Goal: Task Accomplishment & Management: Complete application form

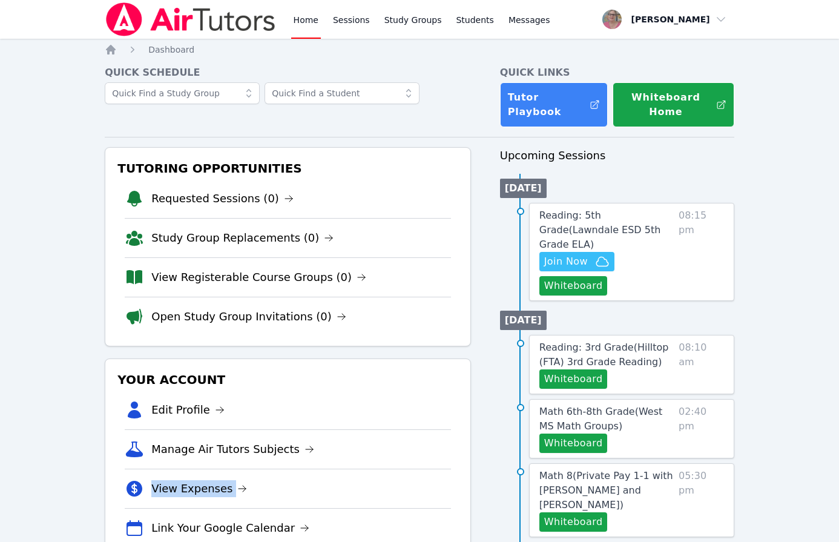
click at [427, 472] on li "View Expenses" at bounding box center [288, 487] width 326 height 39
click at [559, 276] on button "Whiteboard" at bounding box center [573, 285] width 68 height 19
click at [576, 276] on button "Whiteboard" at bounding box center [573, 285] width 68 height 19
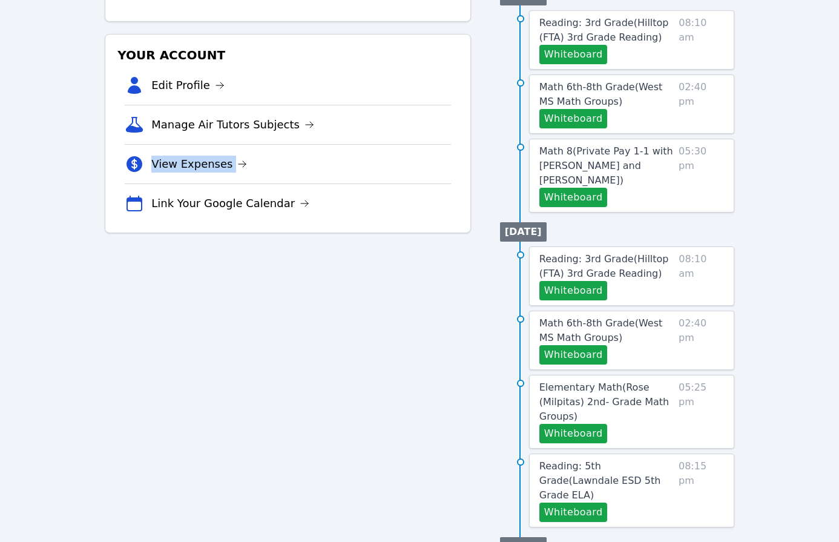
scroll to position [340, 0]
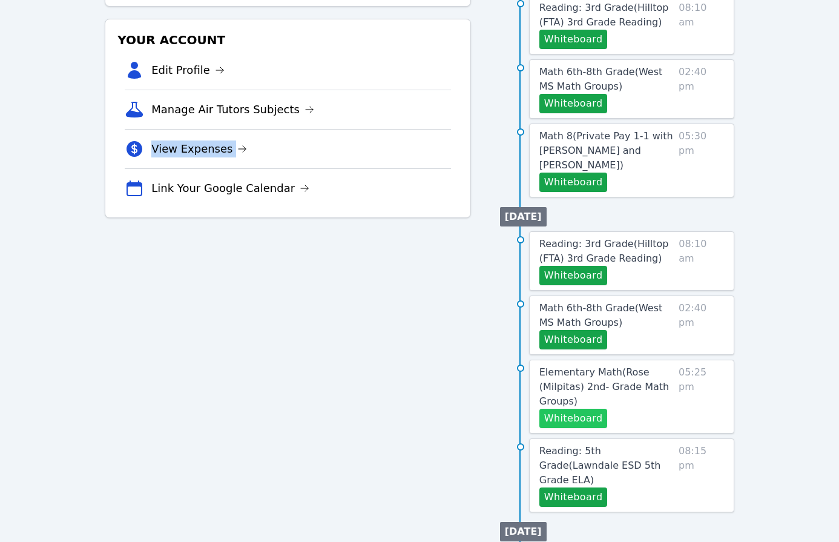
click at [588, 409] on button "Whiteboard" at bounding box center [573, 418] width 68 height 19
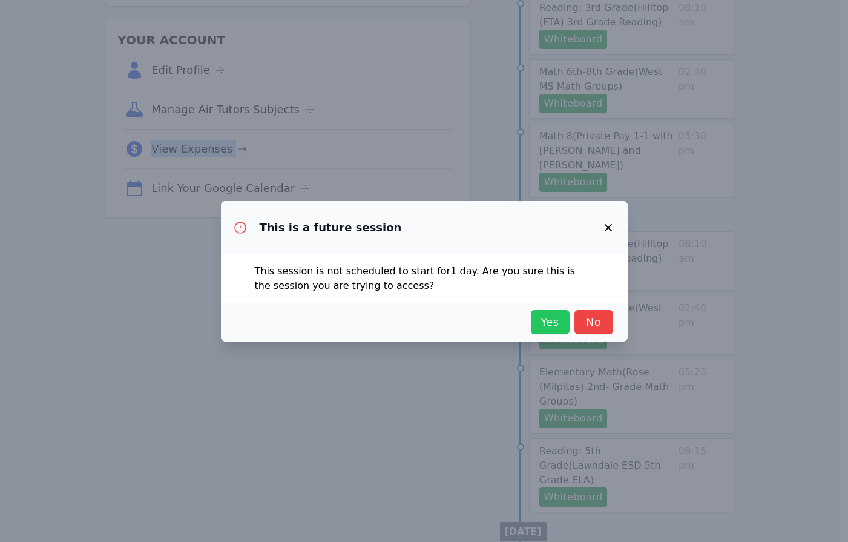
click at [541, 323] on span "Yes" at bounding box center [550, 322] width 27 height 17
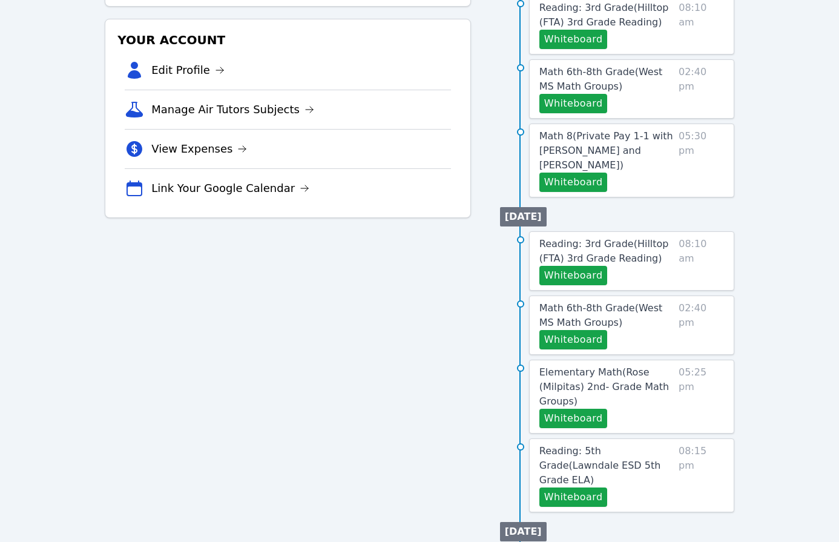
click at [182, 257] on div "Tutoring Opportunities Requested Sessions (0) Study Group Replacements (0) View…" at bounding box center [288, 270] width 366 height 925
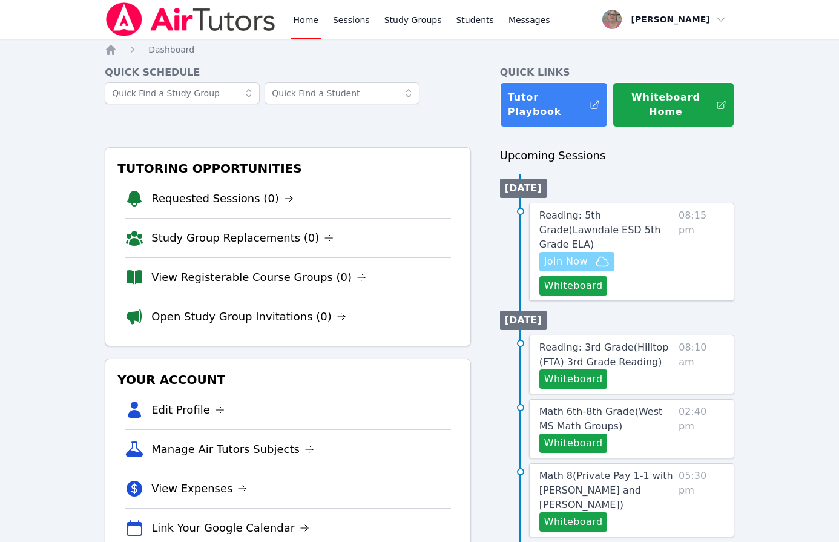
click at [556, 254] on span "Join Now" at bounding box center [566, 261] width 44 height 15
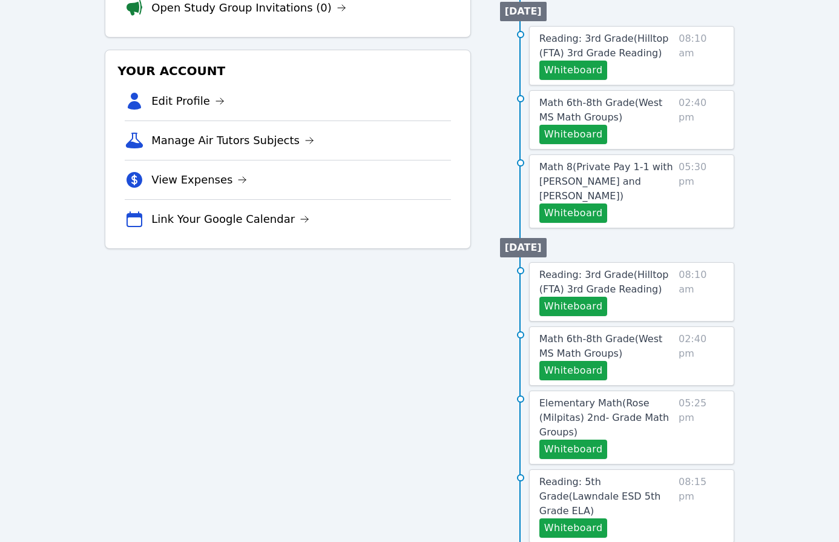
scroll to position [289, 0]
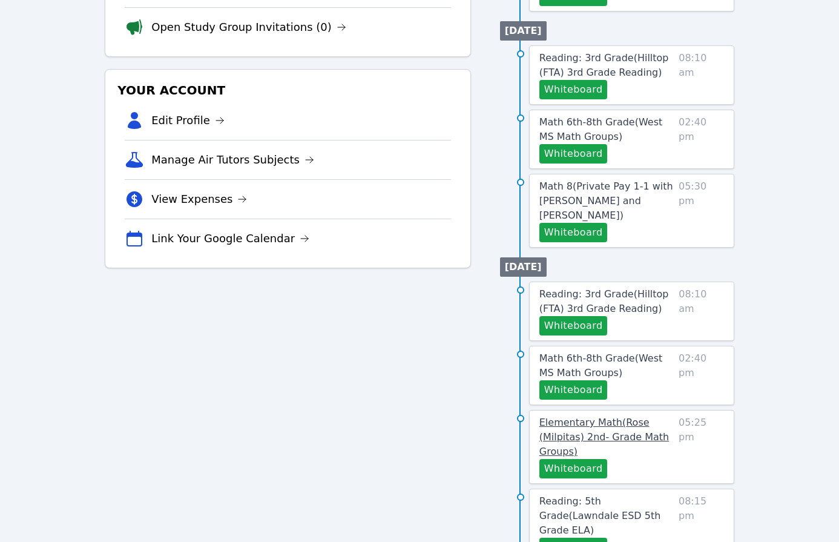
click at [605, 416] on span "Elementary Math ( Rose (Milpitas) 2nd- Grade Math Groups )" at bounding box center [604, 436] width 130 height 41
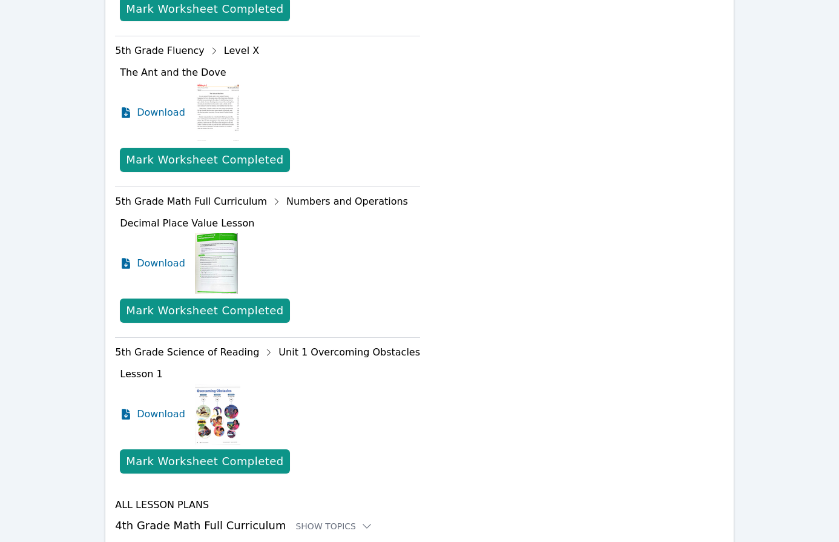
scroll to position [1078, 0]
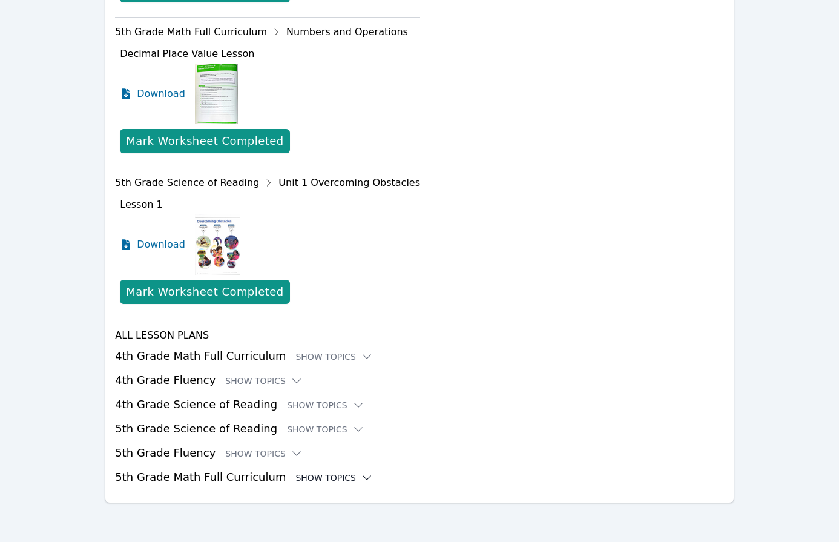
click at [307, 478] on div "Show Topics" at bounding box center [333, 478] width 77 height 12
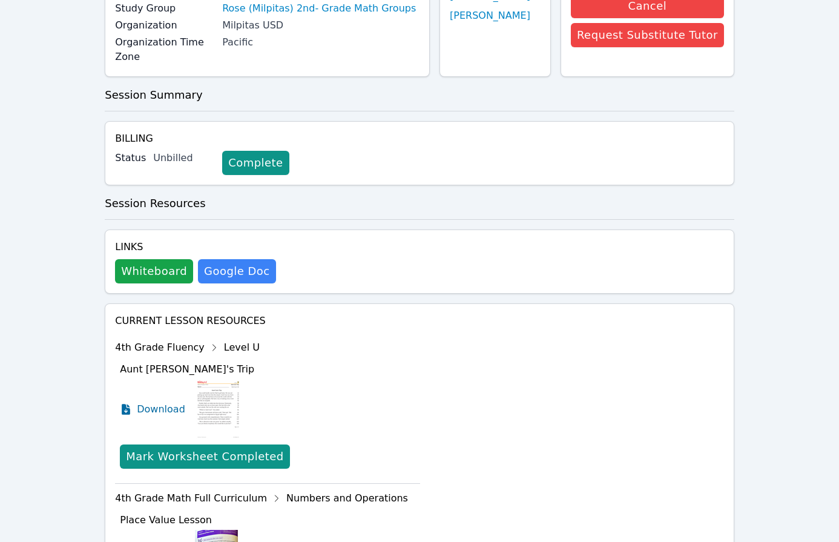
scroll to position [0, 0]
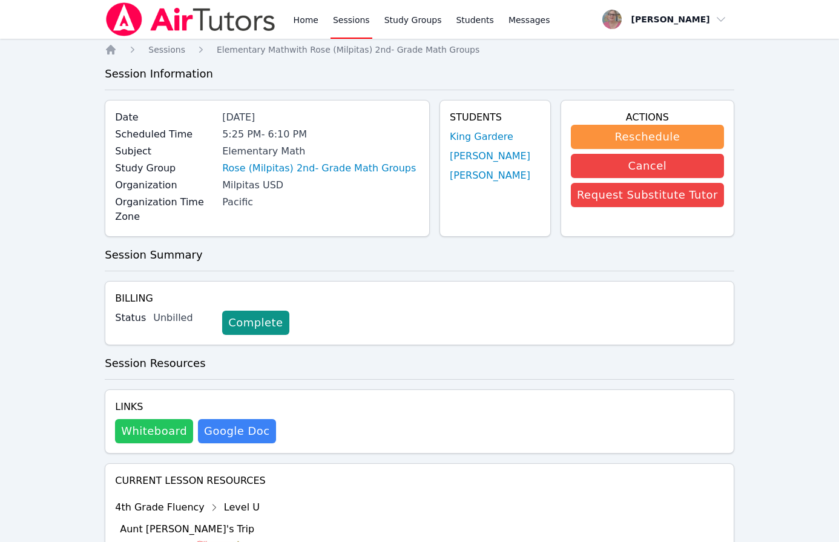
click at [126, 441] on button "Whiteboard" at bounding box center [154, 431] width 78 height 24
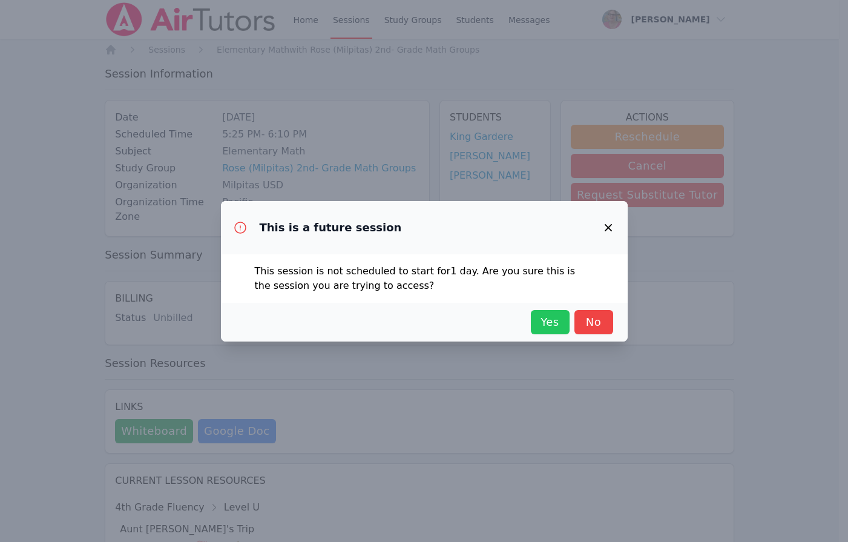
click at [549, 330] on button "Yes" at bounding box center [550, 322] width 39 height 24
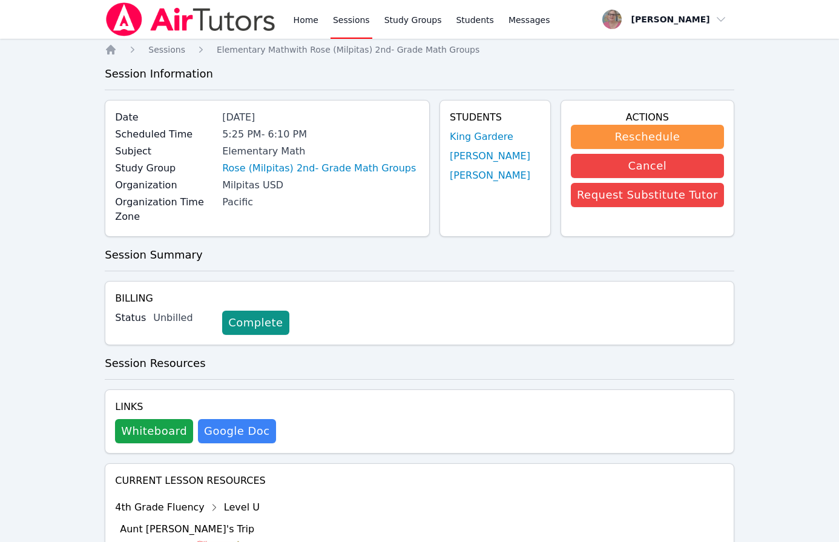
click at [300, 21] on link "Home" at bounding box center [306, 19] width 30 height 39
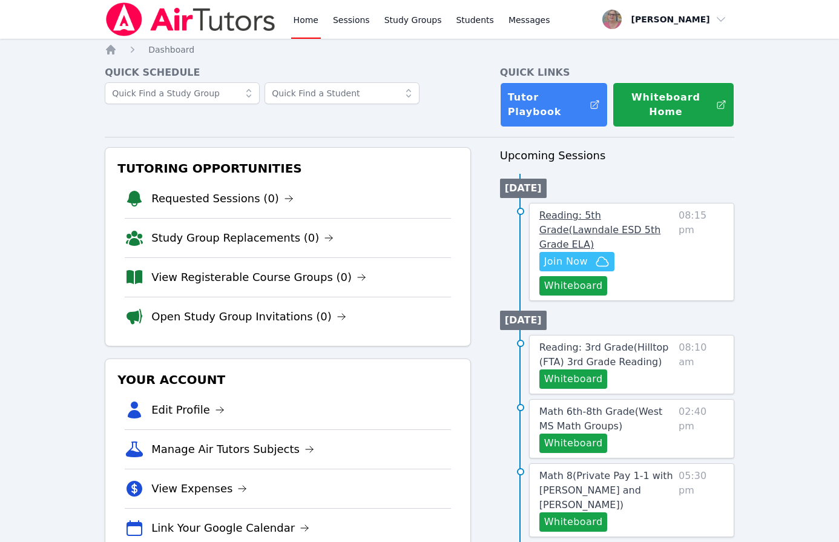
click at [557, 219] on span "Reading: 5th Grade ( Lawndale ESD 5th Grade ELA )" at bounding box center [600, 229] width 122 height 41
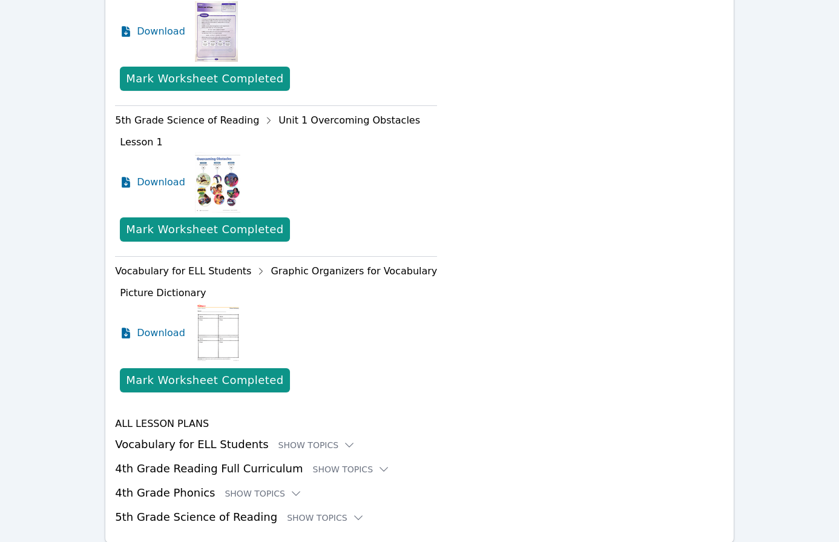
scroll to position [731, 0]
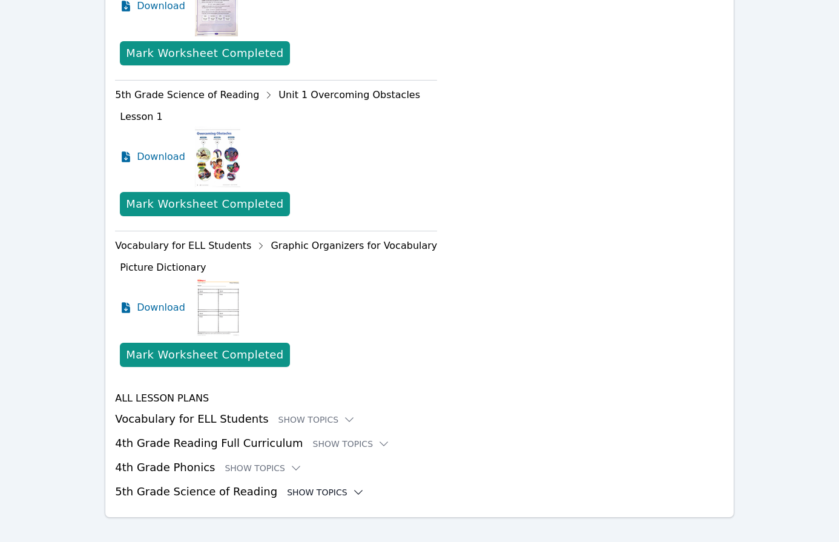
click at [298, 486] on div "Show Topics" at bounding box center [325, 492] width 77 height 12
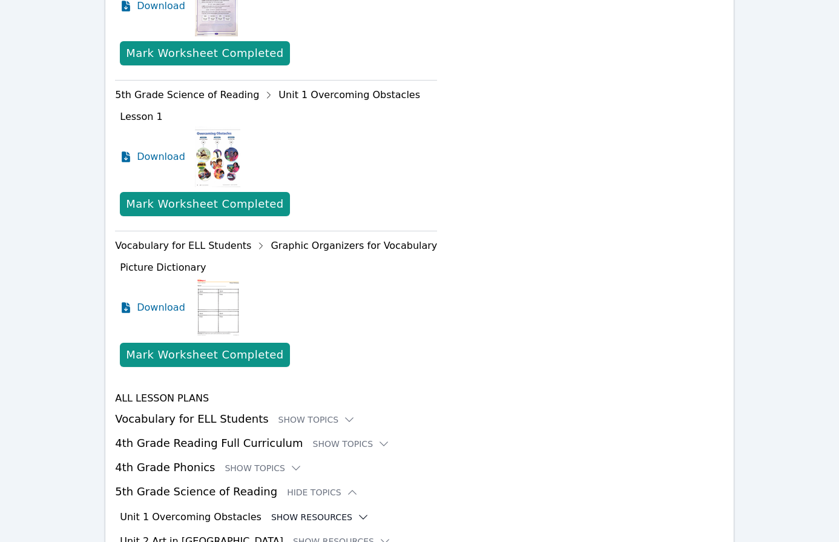
click at [281, 511] on button "Show Resources" at bounding box center [320, 517] width 98 height 12
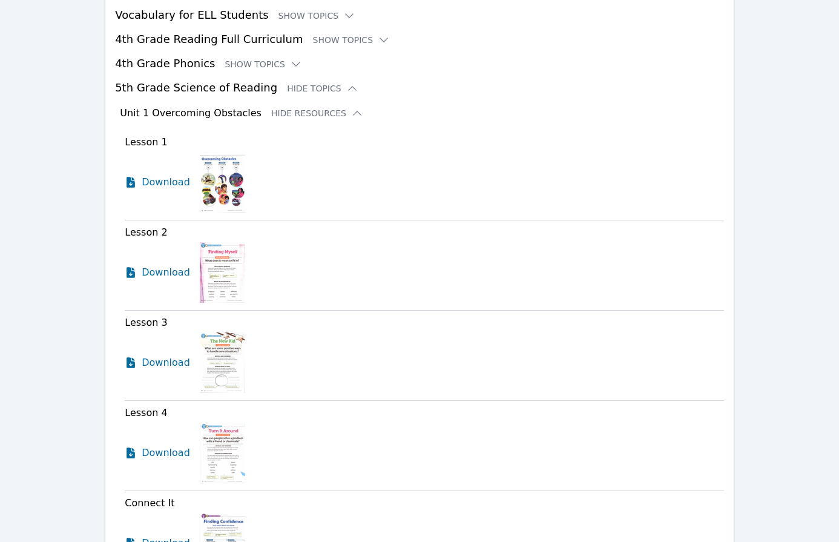
scroll to position [1141, 0]
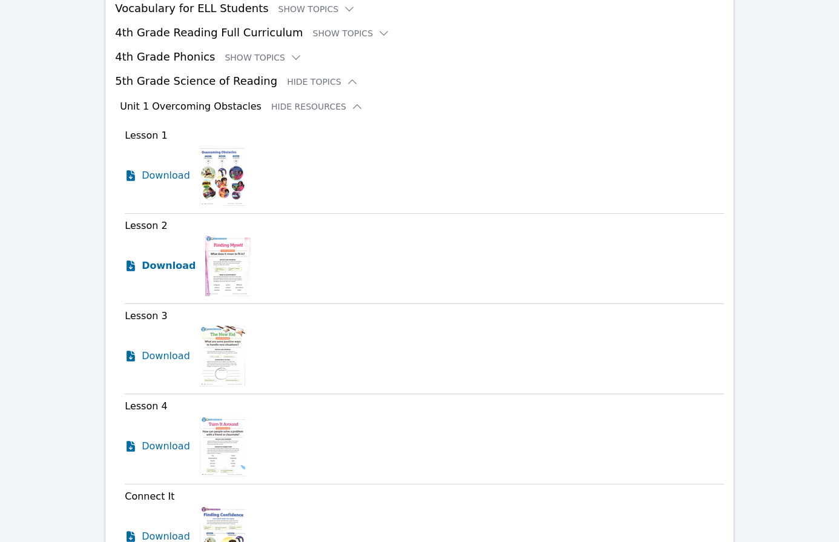
click at [158, 258] on span "Download" at bounding box center [169, 265] width 54 height 15
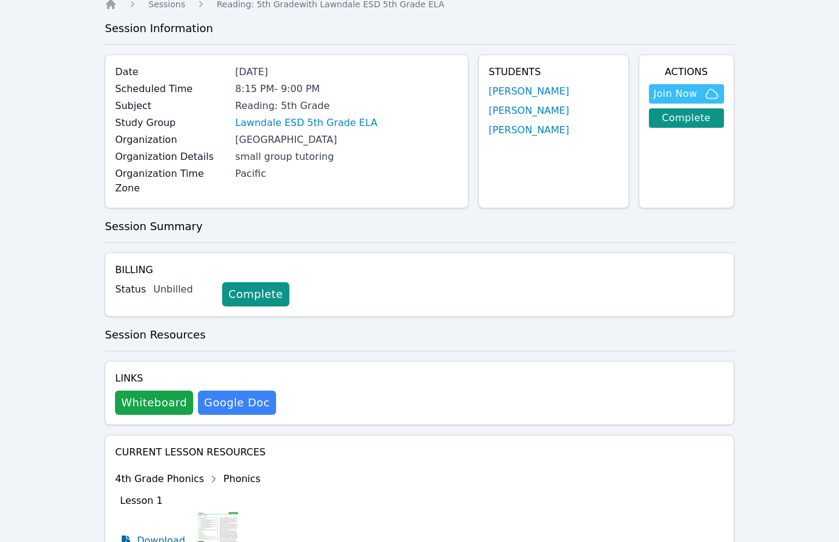
scroll to position [0, 0]
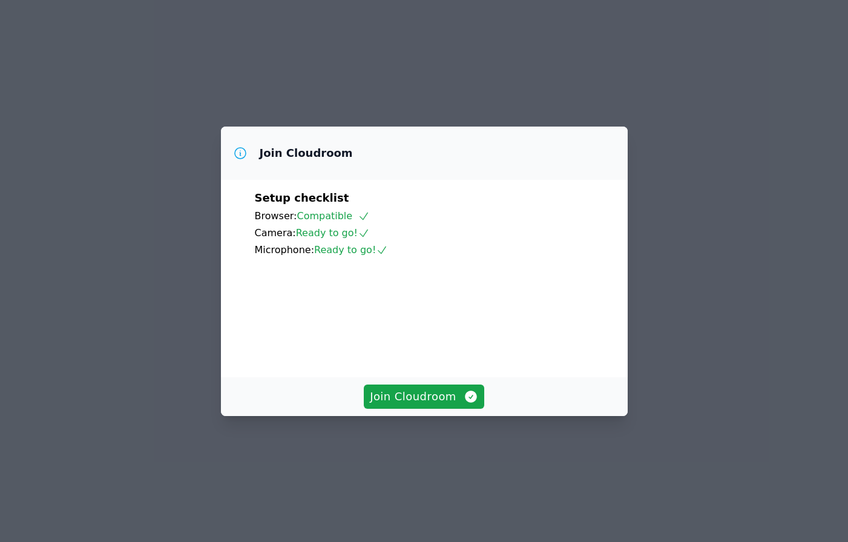
click at [156, 303] on div "Join Cloudroom Setup checklist Browser: Compatible Camera: Ready to go! Microph…" at bounding box center [424, 271] width 848 height 542
click at [418, 405] on span "Join Cloudroom" at bounding box center [424, 396] width 108 height 17
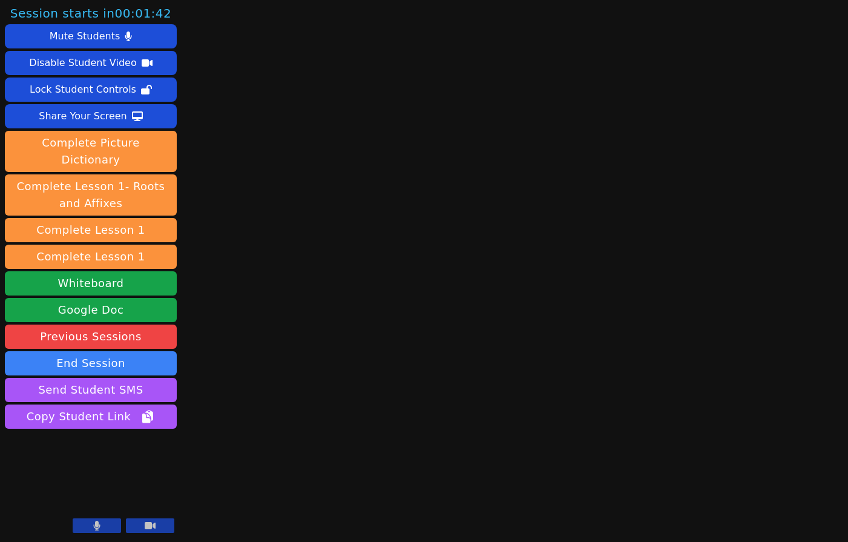
drag, startPoint x: 231, startPoint y: 102, endPoint x: 260, endPoint y: 70, distance: 42.8
click at [231, 101] on div "Session starts in 00:01:42 Mute Students Disable Student Video Lock Student Con…" at bounding box center [424, 271] width 848 height 542
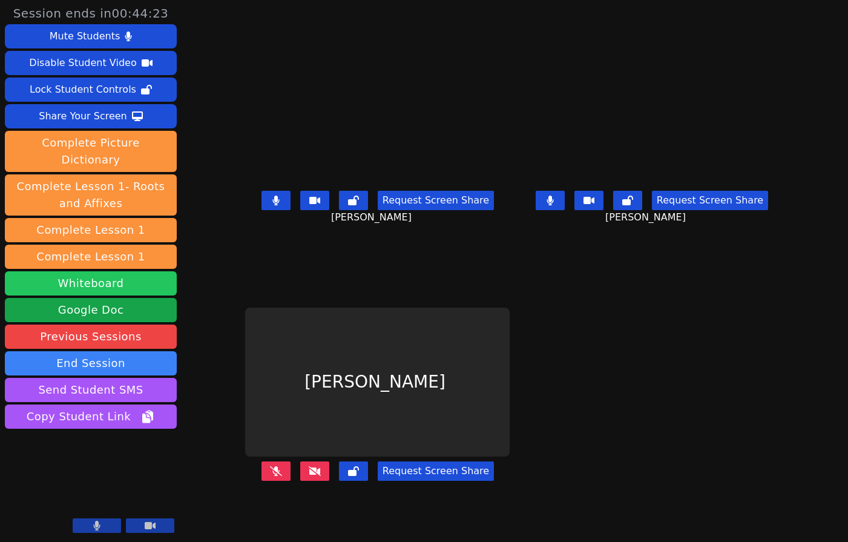
click at [110, 271] on button "Whiteboard" at bounding box center [91, 283] width 172 height 24
click at [326, 529] on div "[PERSON_NAME] Request Screen Share" at bounding box center [377, 406] width 265 height 271
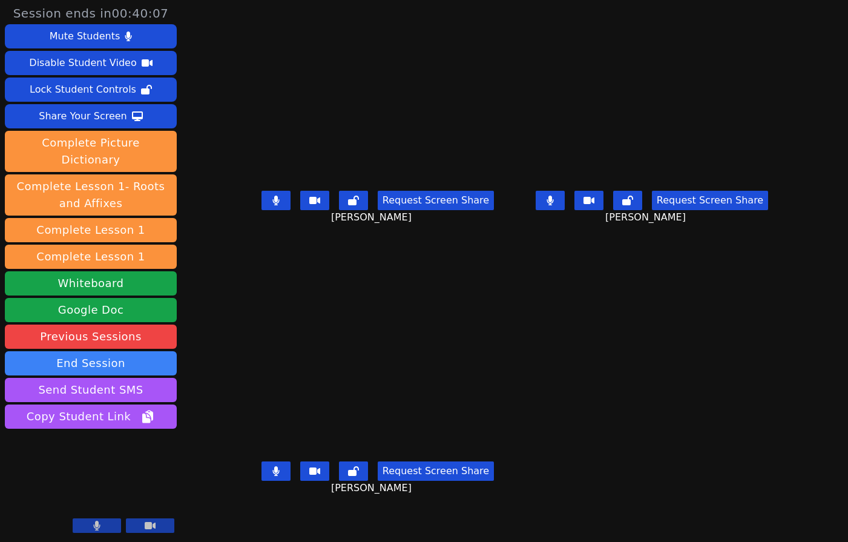
click at [265, 521] on div "[PERSON_NAME] Request Screen Share [PERSON_NAME]" at bounding box center [377, 406] width 265 height 271
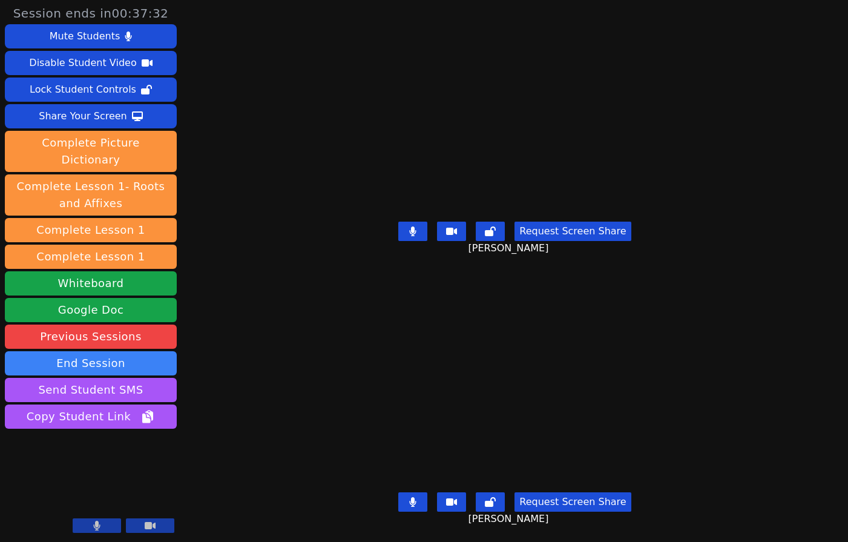
click at [227, 450] on div "Session ends in 00:37:32 Mute Students Disable Student Video Lock Student Contr…" at bounding box center [424, 271] width 848 height 542
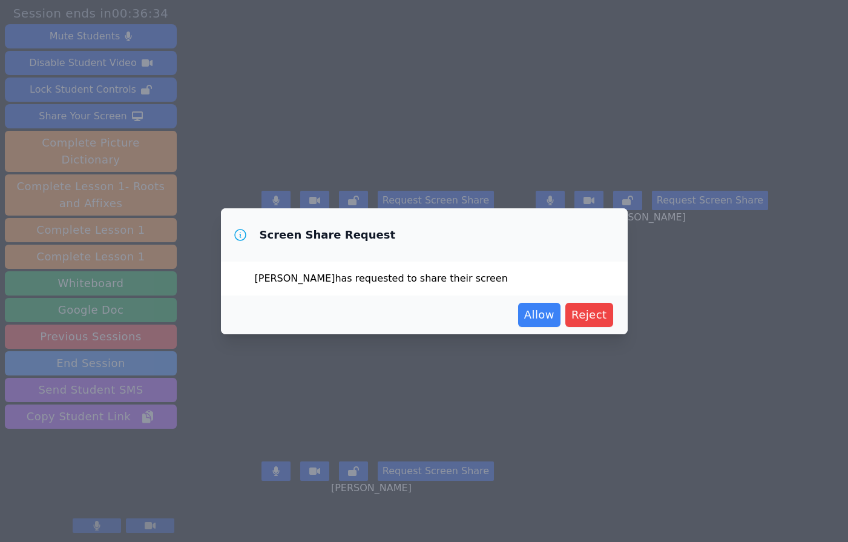
click at [316, 320] on div "Allow Reject" at bounding box center [424, 315] width 378 height 24
click at [588, 306] on span "Reject" at bounding box center [589, 314] width 36 height 17
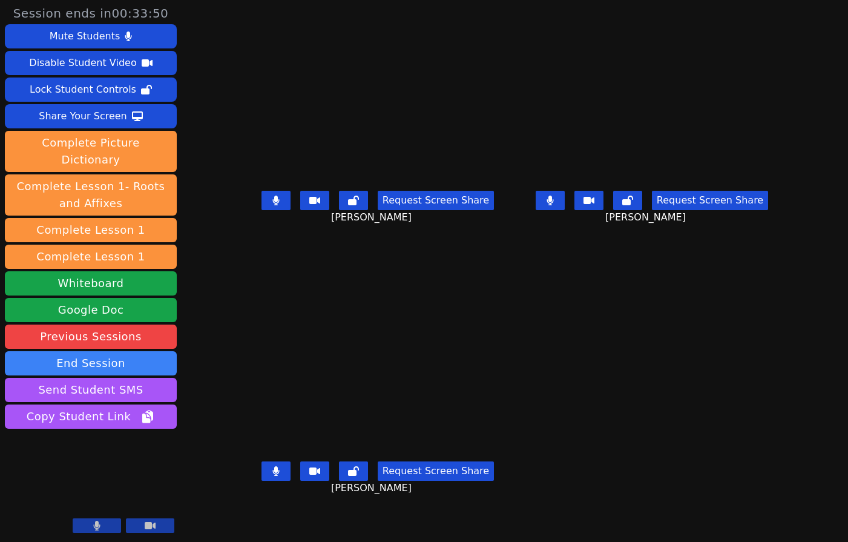
click at [320, 520] on div "[PERSON_NAME] Request Screen Share [PERSON_NAME]" at bounding box center [377, 406] width 265 height 271
click at [288, 523] on div "[PERSON_NAME] Request Screen Share [PERSON_NAME]" at bounding box center [377, 406] width 265 height 271
click at [245, 521] on div "[PERSON_NAME] Request Screen Share [PERSON_NAME]" at bounding box center [377, 406] width 265 height 271
click at [290, 526] on div "[PERSON_NAME] Request Screen Share [PERSON_NAME]" at bounding box center [377, 406] width 265 height 271
click at [309, 522] on div "[PERSON_NAME] Request Screen Share [PERSON_NAME]" at bounding box center [377, 406] width 265 height 271
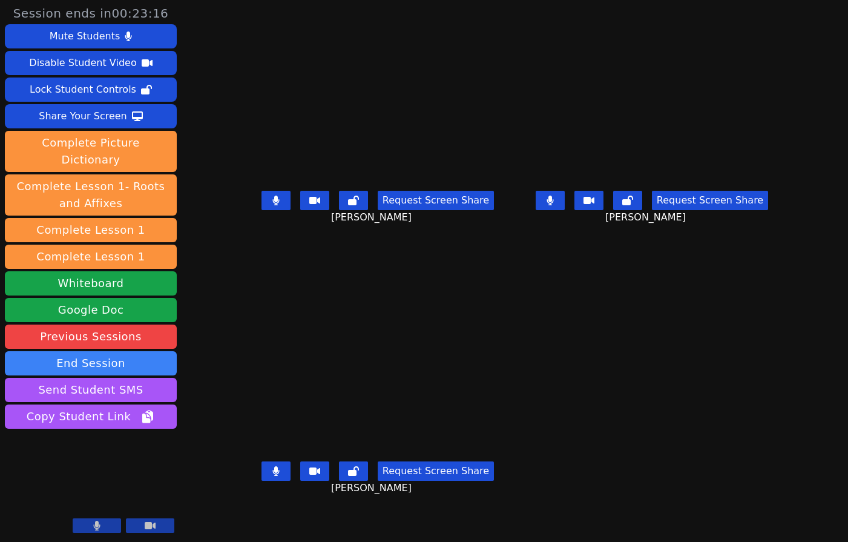
click at [281, 520] on div "[PERSON_NAME] Request Screen Share [PERSON_NAME]" at bounding box center [377, 406] width 265 height 271
click at [248, 524] on div "[PERSON_NAME] Request Screen Share [PERSON_NAME]" at bounding box center [377, 406] width 265 height 271
click at [269, 521] on div "[PERSON_NAME] Request Screen Share [PERSON_NAME]" at bounding box center [377, 406] width 265 height 271
click at [245, 524] on div "[PERSON_NAME] Request Screen Share [PERSON_NAME]" at bounding box center [377, 406] width 265 height 271
click at [309, 519] on div "[PERSON_NAME] Request Screen Share [PERSON_NAME]" at bounding box center [377, 406] width 265 height 271
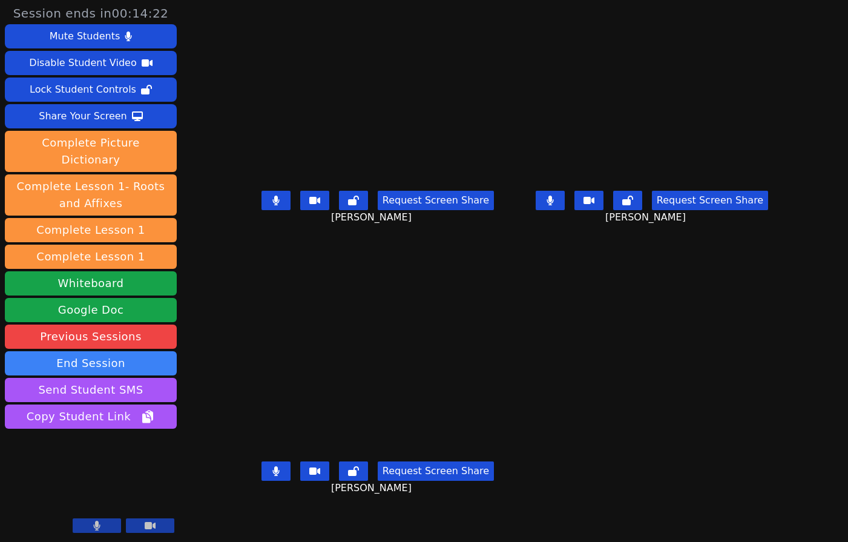
click at [267, 523] on div "[PERSON_NAME] Request Screen Share [PERSON_NAME]" at bounding box center [377, 406] width 265 height 271
click at [318, 519] on div "[PERSON_NAME] Request Screen Share [PERSON_NAME]" at bounding box center [377, 406] width 265 height 271
click at [321, 519] on div "[PERSON_NAME] Request Screen Share [PERSON_NAME]" at bounding box center [377, 406] width 265 height 271
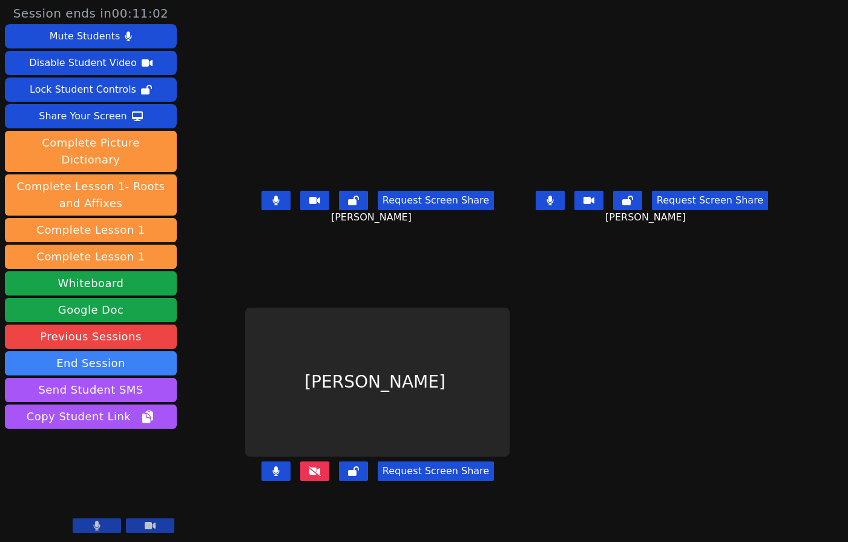
click at [309, 476] on icon at bounding box center [315, 471] width 12 height 10
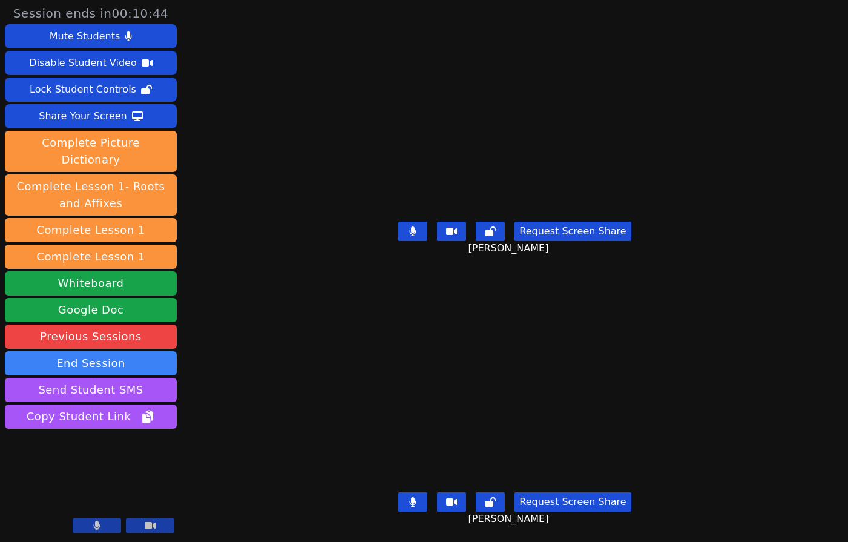
click at [240, 492] on div "Session ends in 00:10:44 Mute Students Disable Student Video Lock Student Contr…" at bounding box center [424, 271] width 848 height 542
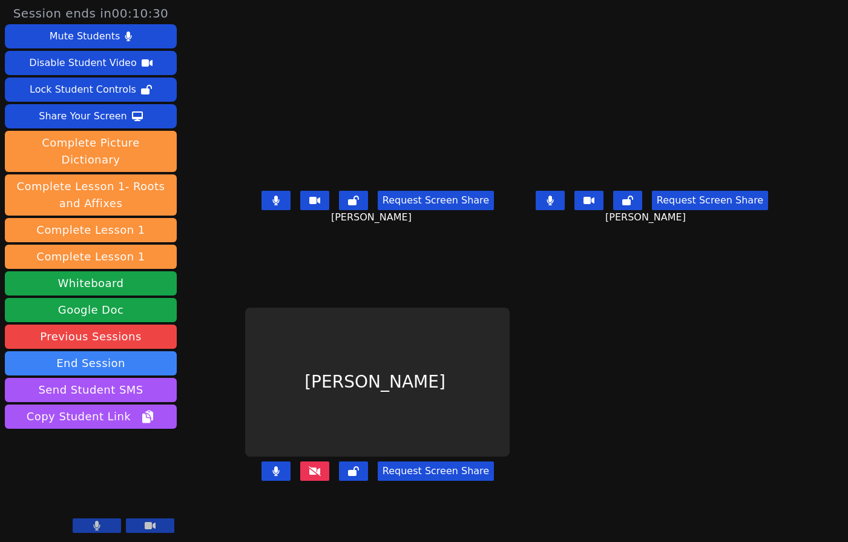
click at [277, 518] on div "[PERSON_NAME] Request Screen Share" at bounding box center [377, 406] width 265 height 271
click at [272, 205] on icon at bounding box center [275, 201] width 7 height 10
click at [565, 210] on button at bounding box center [550, 200] width 29 height 19
click at [270, 205] on icon at bounding box center [276, 201] width 12 height 10
click at [556, 205] on icon at bounding box center [550, 201] width 12 height 10
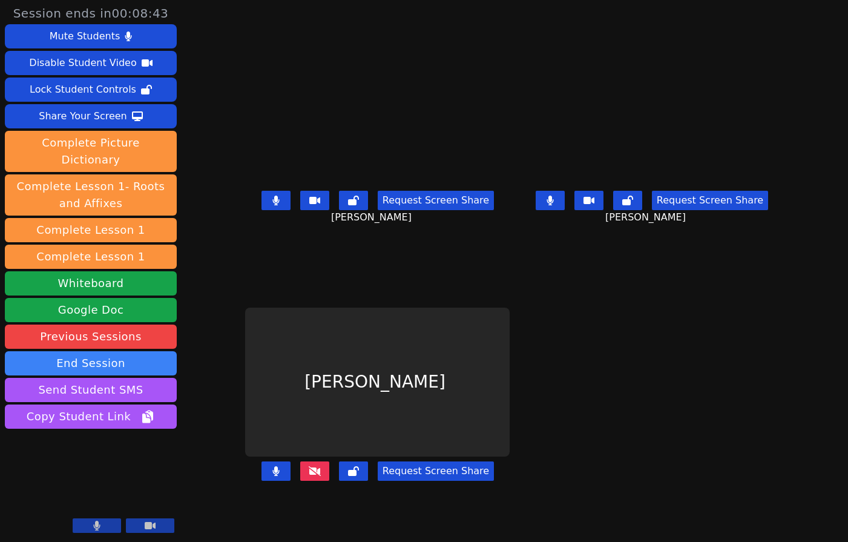
click at [510, 499] on main "[PERSON_NAME] Request Screen Share [PERSON_NAME] [PERSON_NAME] Request Screen S…" at bounding box center [514, 271] width 539 height 542
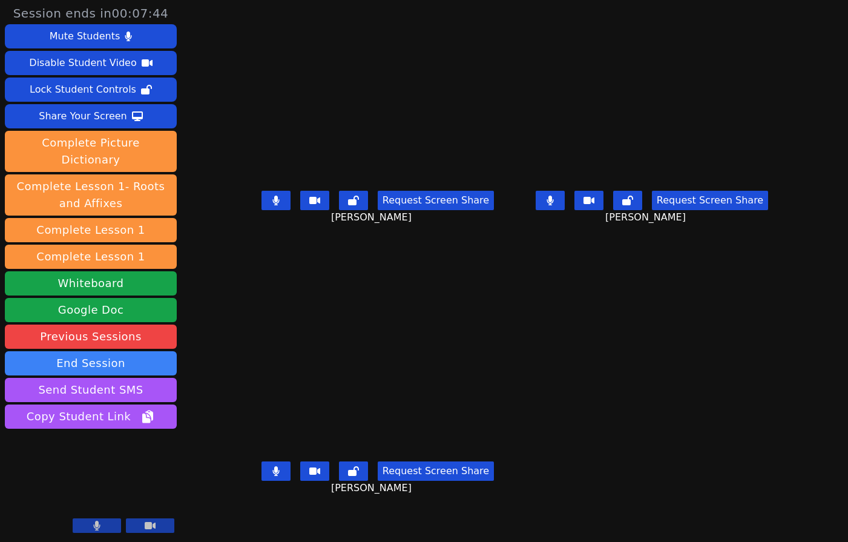
click at [281, 523] on div "[PERSON_NAME] Request Screen Share [PERSON_NAME]" at bounding box center [377, 406] width 265 height 271
click at [70, 107] on div "Share Your Screen" at bounding box center [83, 116] width 88 height 19
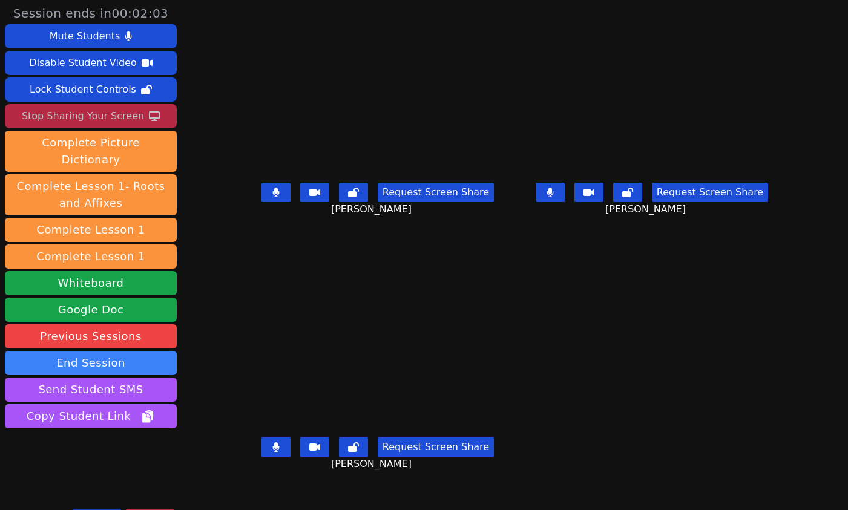
click at [330, 481] on div "Request Screen Share [PERSON_NAME]" at bounding box center [377, 457] width 265 height 48
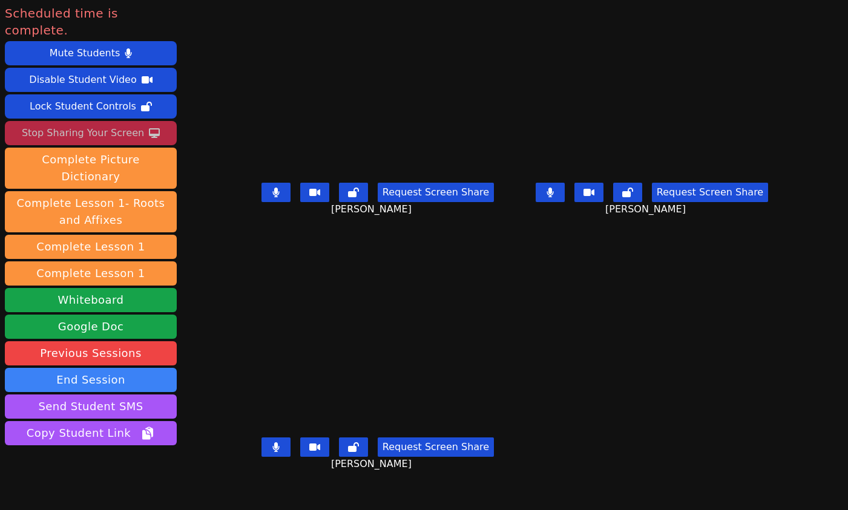
click at [312, 481] on div "Request Screen Share [PERSON_NAME]" at bounding box center [377, 457] width 265 height 48
click at [124, 123] on div "Stop Sharing Your Screen" at bounding box center [83, 132] width 122 height 19
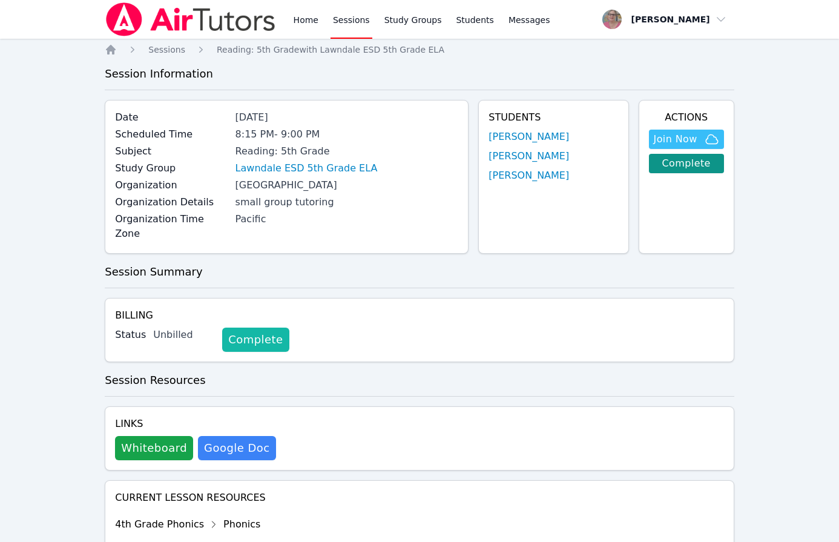
click at [246, 327] on link "Complete" at bounding box center [255, 339] width 67 height 24
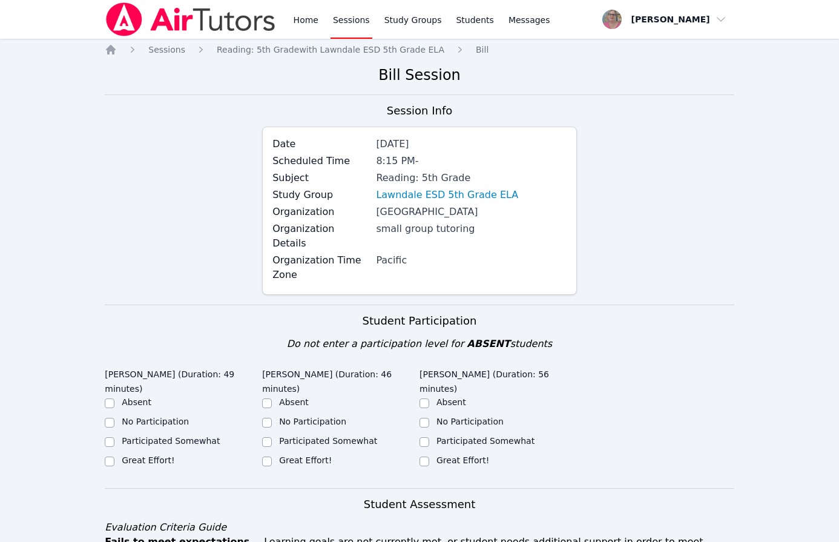
click at [288, 455] on label "Great Effort!" at bounding box center [305, 460] width 53 height 10
click at [272, 456] on input "Great Effort!" at bounding box center [267, 461] width 10 height 10
checkbox input "true"
click at [465, 455] on label "Great Effort!" at bounding box center [462, 460] width 53 height 10
click at [429, 456] on input "Great Effort!" at bounding box center [424, 461] width 10 height 10
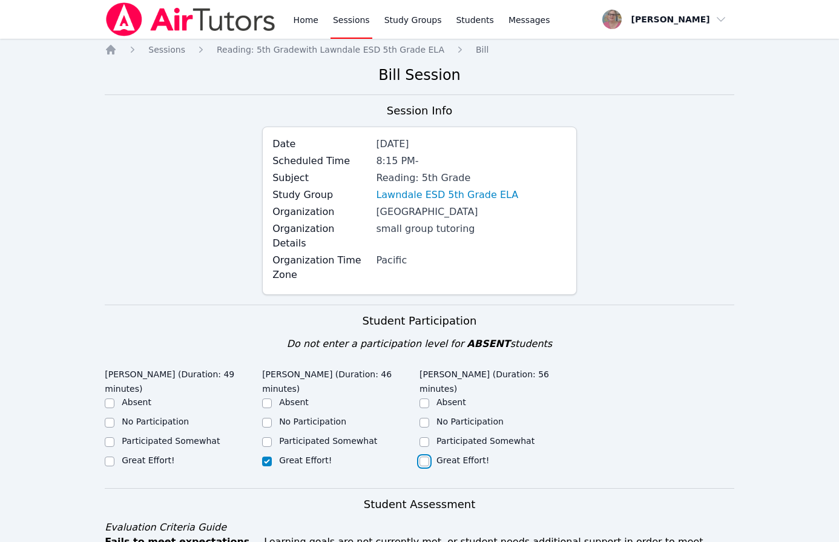
checkbox input "true"
click at [138, 455] on label "Great Effort!" at bounding box center [148, 460] width 53 height 10
click at [114, 456] on input "Great Effort!" at bounding box center [110, 461] width 10 height 10
checkbox input "true"
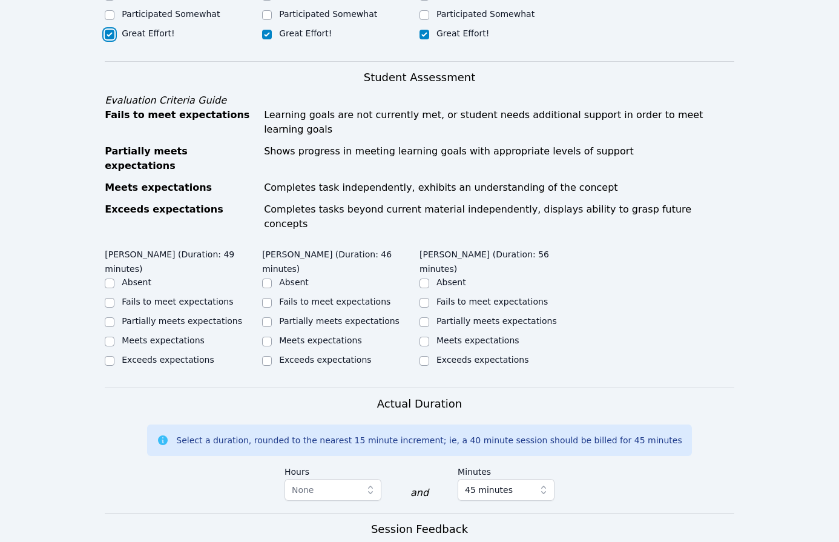
scroll to position [493, 0]
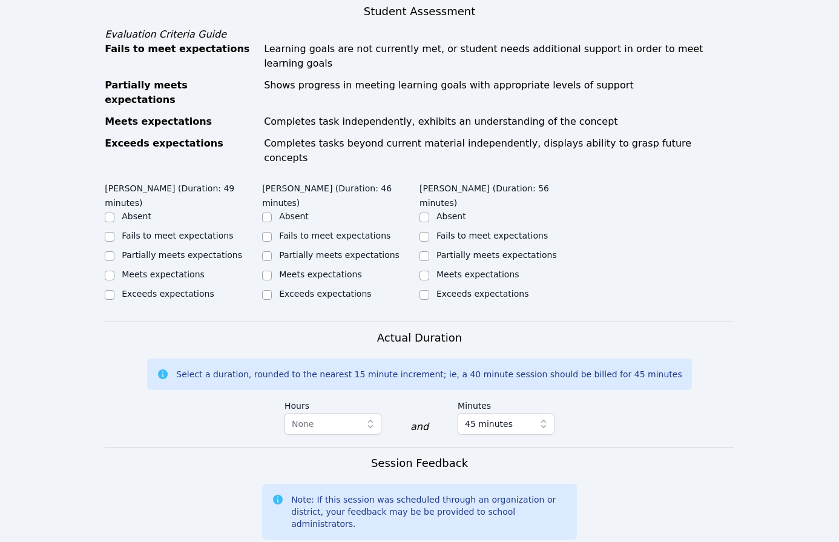
click at [318, 269] on label "Meets expectations" at bounding box center [320, 274] width 83 height 10
click at [272, 271] on input "Meets expectations" at bounding box center [267, 276] width 10 height 10
checkbox input "true"
click at [481, 269] on label "Meets expectations" at bounding box center [477, 274] width 83 height 10
click at [429, 271] on input "Meets expectations" at bounding box center [424, 276] width 10 height 10
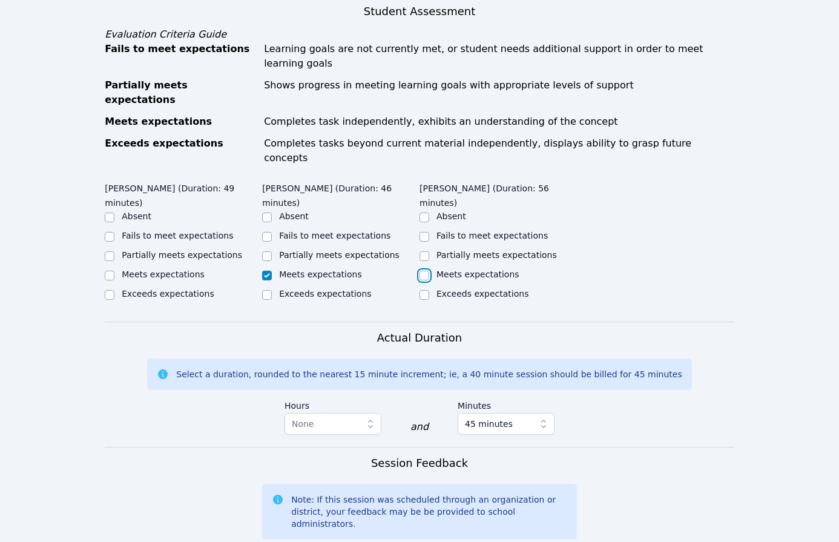
checkbox input "true"
click at [150, 269] on label "Meets expectations" at bounding box center [163, 274] width 83 height 10
click at [114, 271] on input "Meets expectations" at bounding box center [110, 276] width 10 height 10
checkbox input "true"
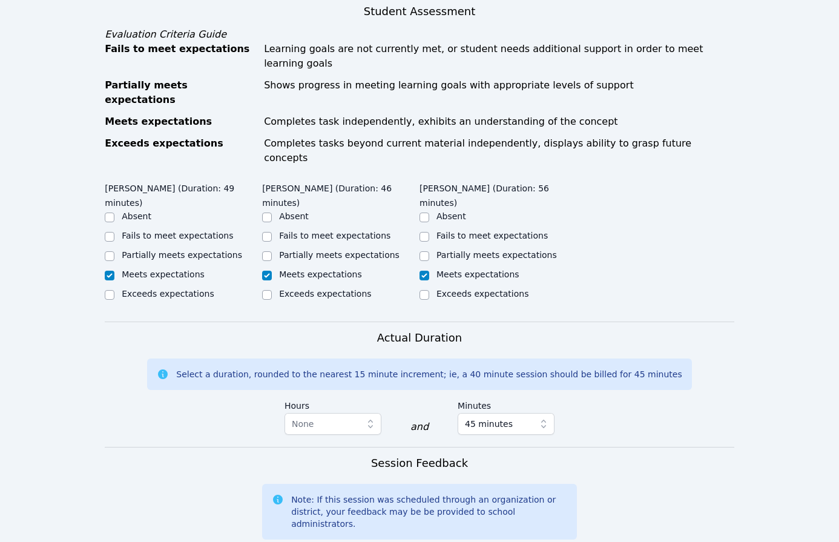
type textarea "I am so proud of these students. They are friendly, polite, and engaged. They p…"
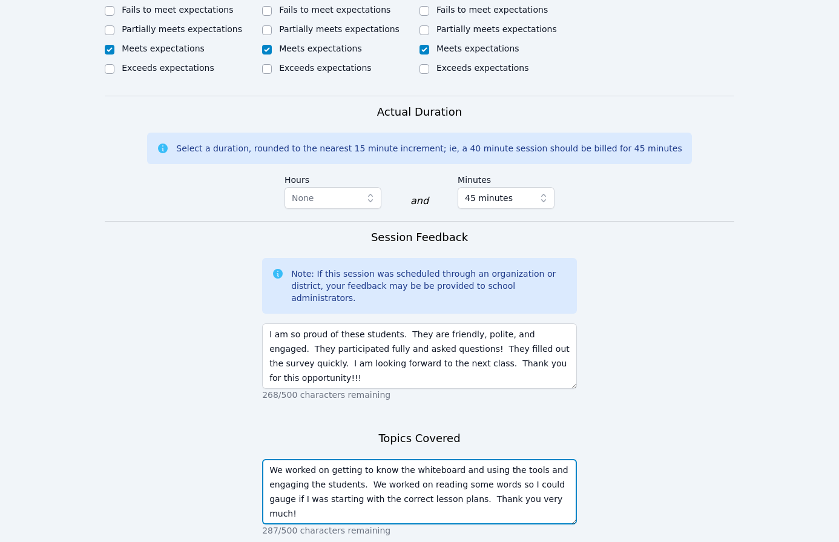
click at [424, 459] on textarea "We worked on getting to know the whiteboard and using the tools and engaging th…" at bounding box center [419, 491] width 315 height 65
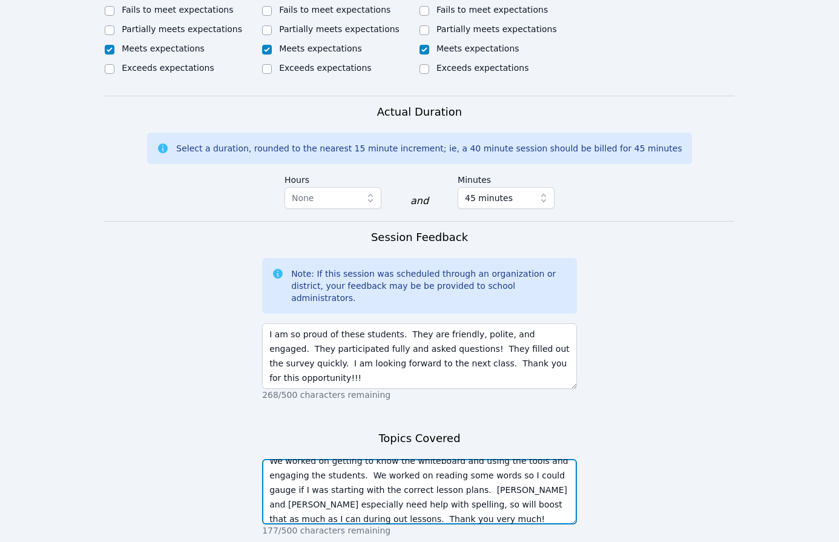
type textarea "We worked on getting to know the whiteboard and using the tools and engaging th…"
